Goal: Find specific page/section: Find specific page/section

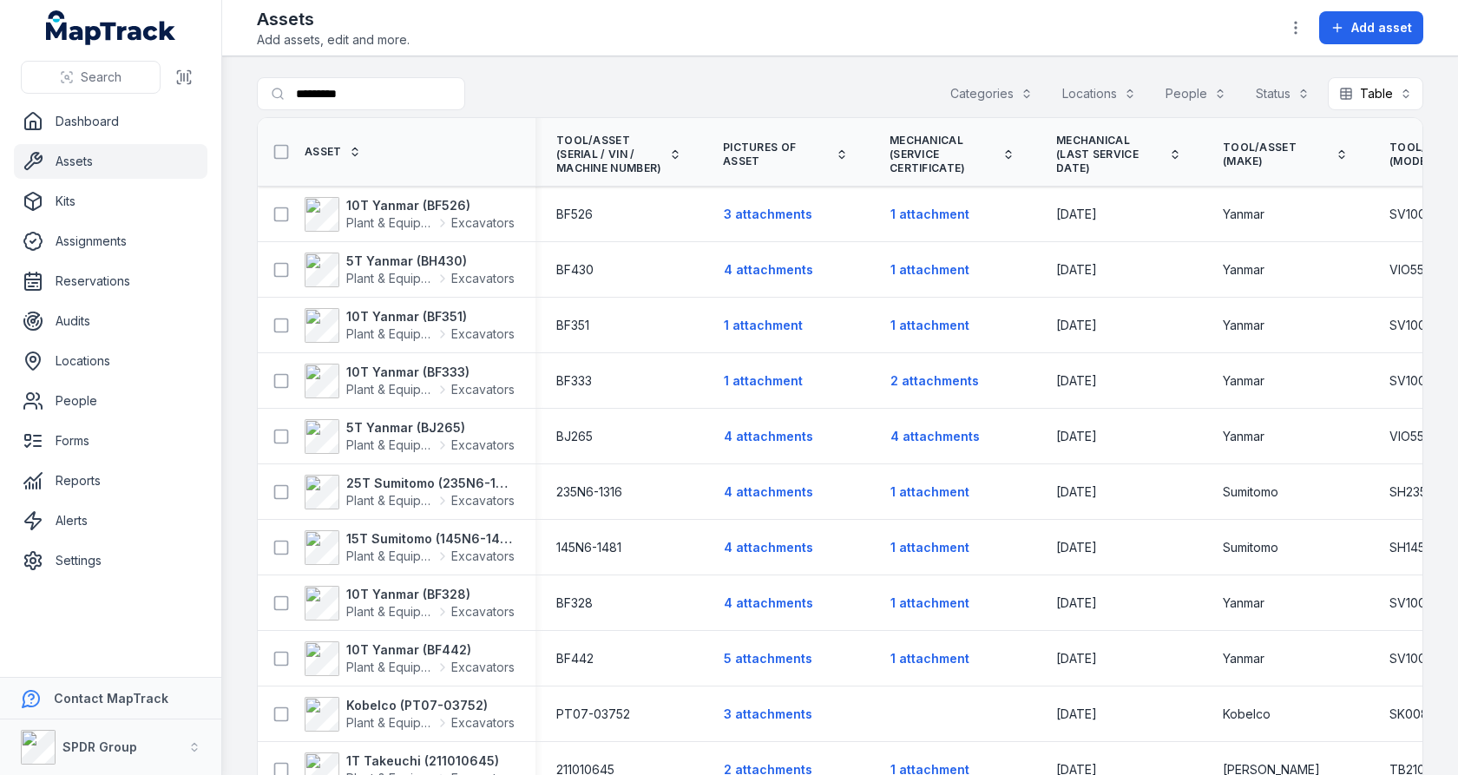
click at [1370, 89] on button "Table *****" at bounding box center [1375, 93] width 95 height 33
click at [419, 533] on strong "15T Sumitomo (145N6-1481)" at bounding box center [430, 538] width 168 height 17
